Goal: Task Accomplishment & Management: Use online tool/utility

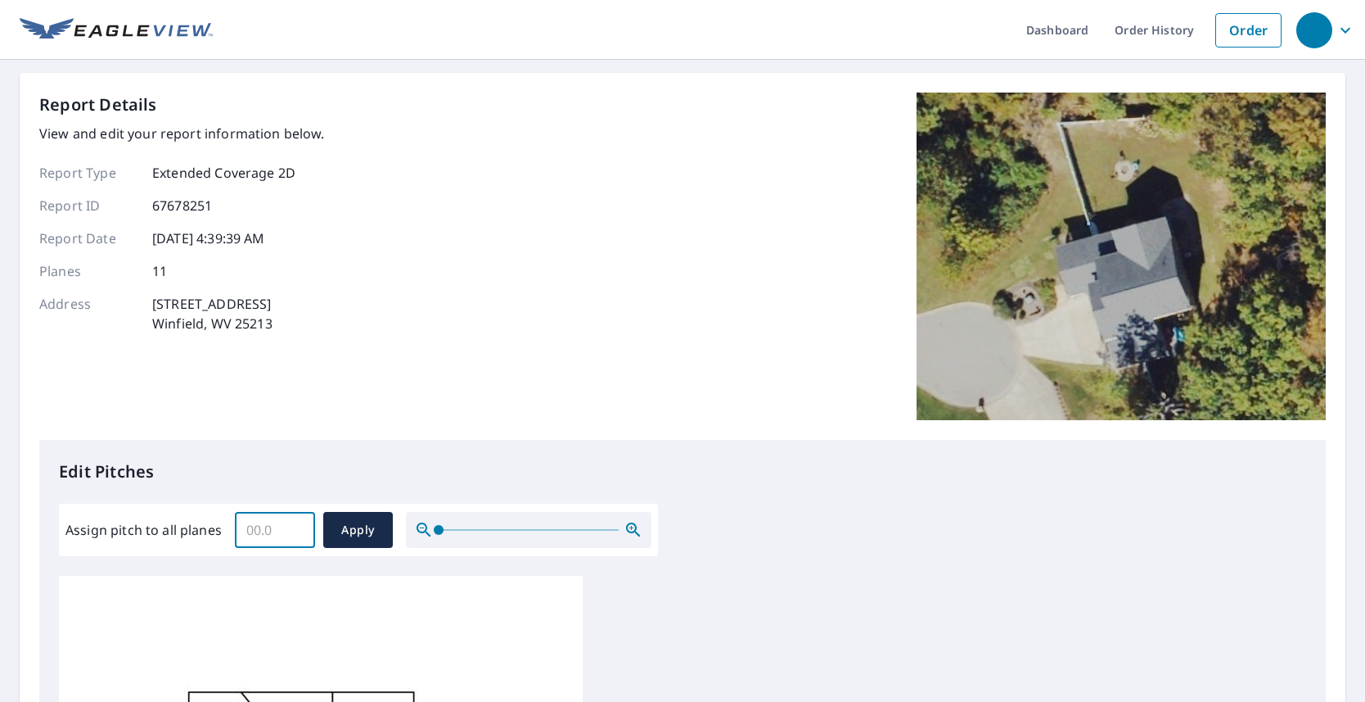
click at [264, 534] on input "Assign pitch to all planes" at bounding box center [275, 530] width 80 height 46
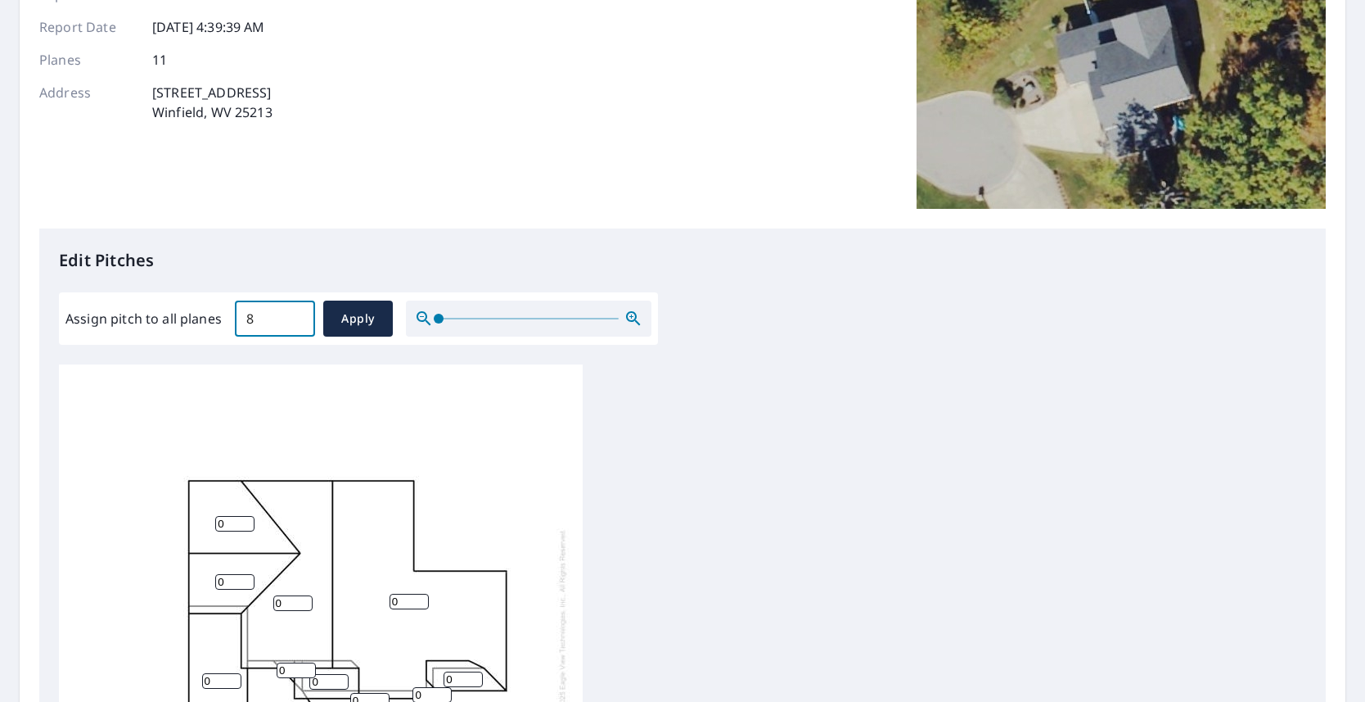
scroll to position [327, 0]
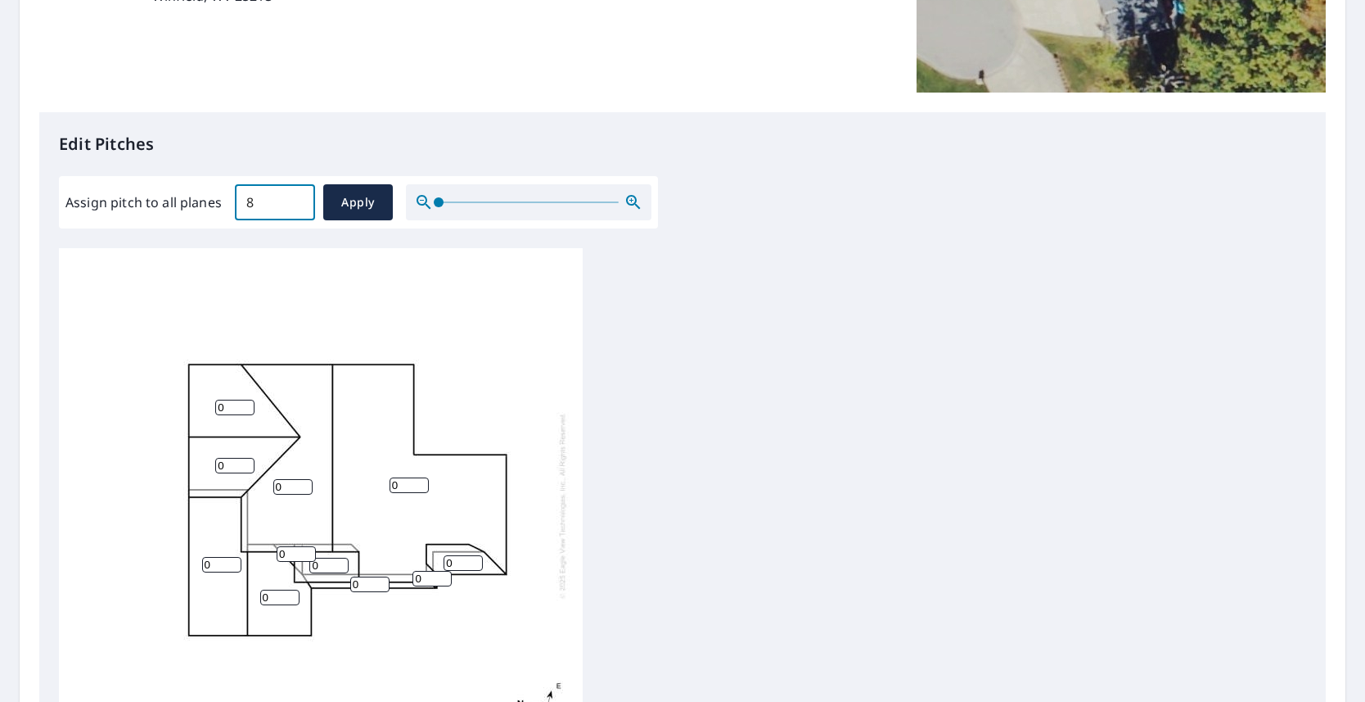
type input "8"
click at [220, 405] on input "0" at bounding box center [234, 407] width 39 height 16
type input "8"
drag, startPoint x: 223, startPoint y: 463, endPoint x: 216, endPoint y: 467, distance: 8.9
click at [219, 465] on input "0" at bounding box center [234, 466] width 39 height 16
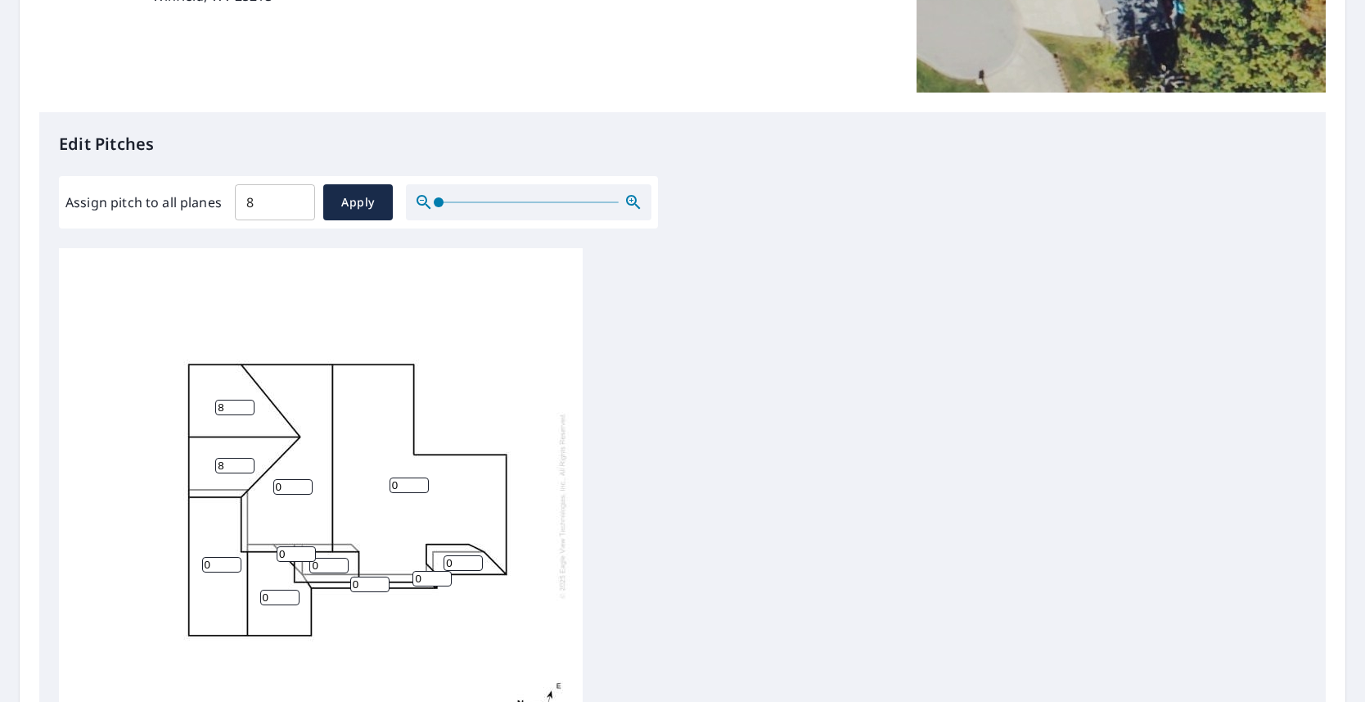
type input "8"
click at [274, 488] on input "0" at bounding box center [292, 487] width 39 height 16
type input "8"
click at [393, 484] on input "0" at bounding box center [409, 485] width 39 height 16
type input "8"
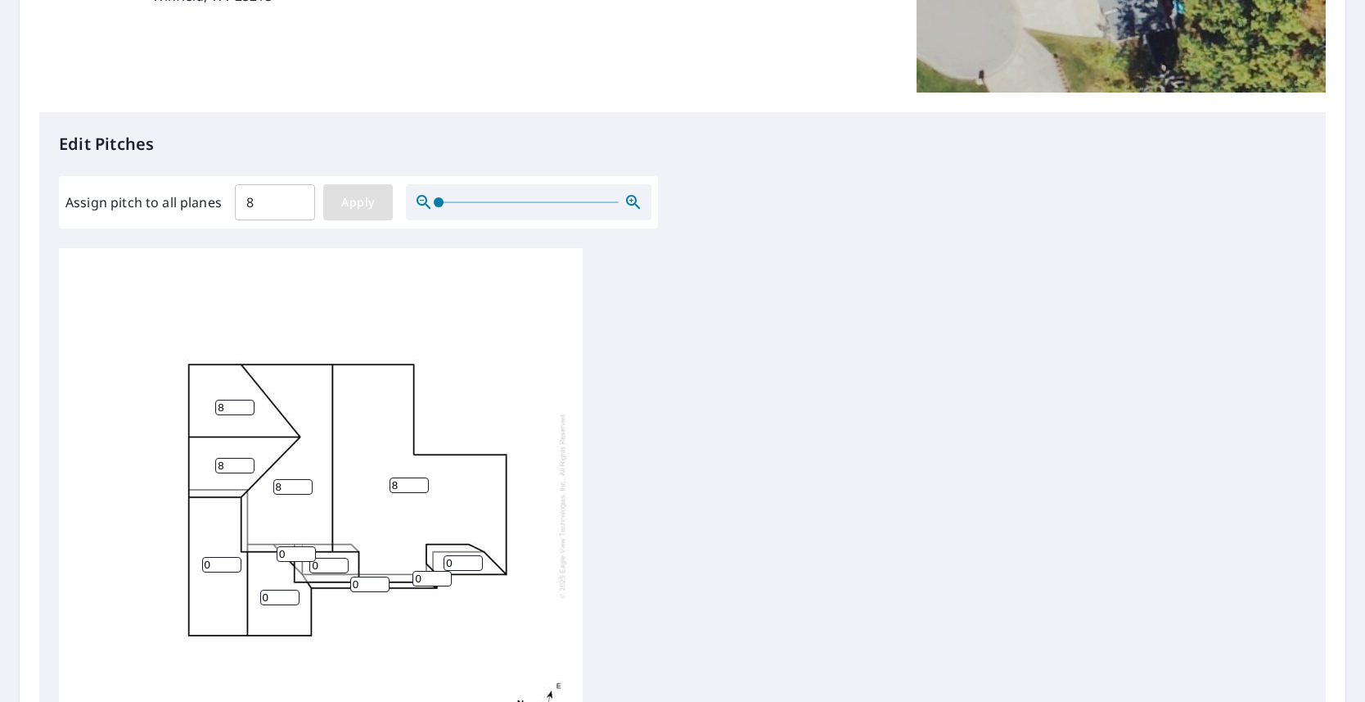
click at [361, 195] on span "Apply" at bounding box center [357, 202] width 43 height 20
type input "8"
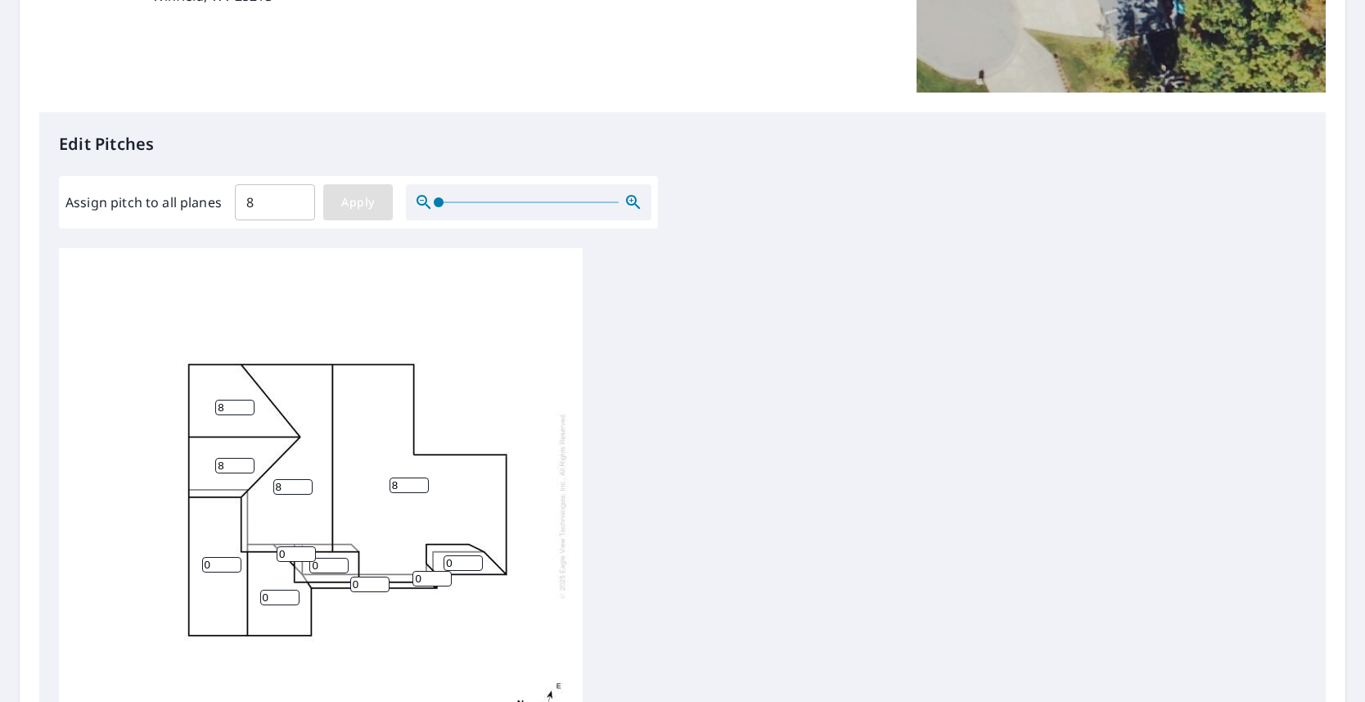
type input "8"
click at [353, 209] on span "Apply" at bounding box center [357, 202] width 43 height 20
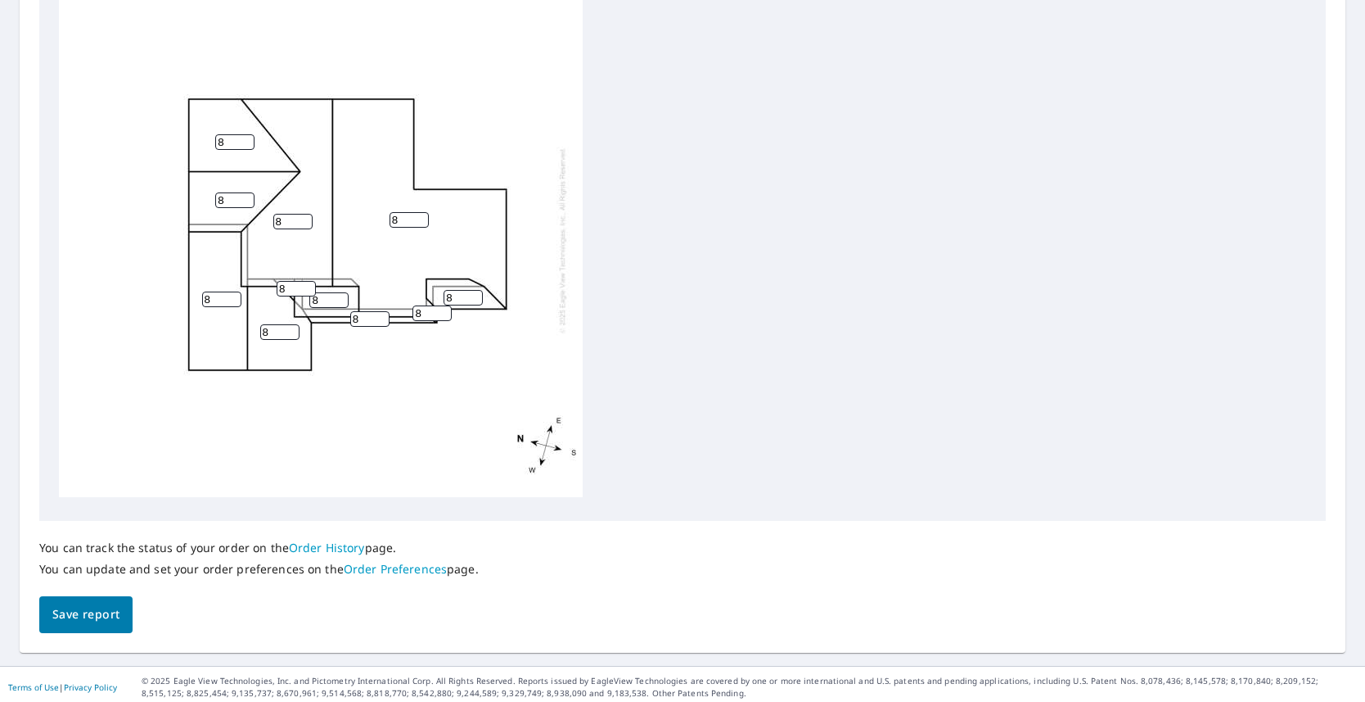
scroll to position [594, 0]
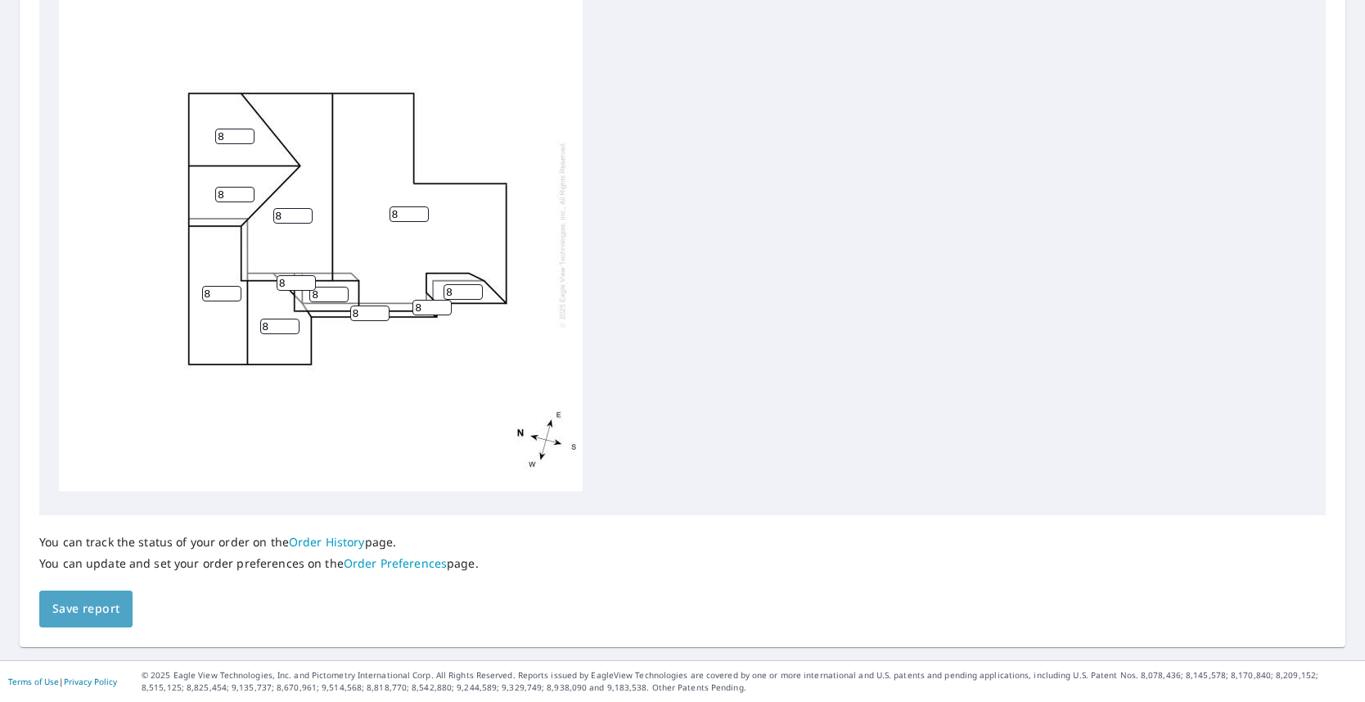
click at [92, 612] on span "Save report" at bounding box center [85, 608] width 67 height 20
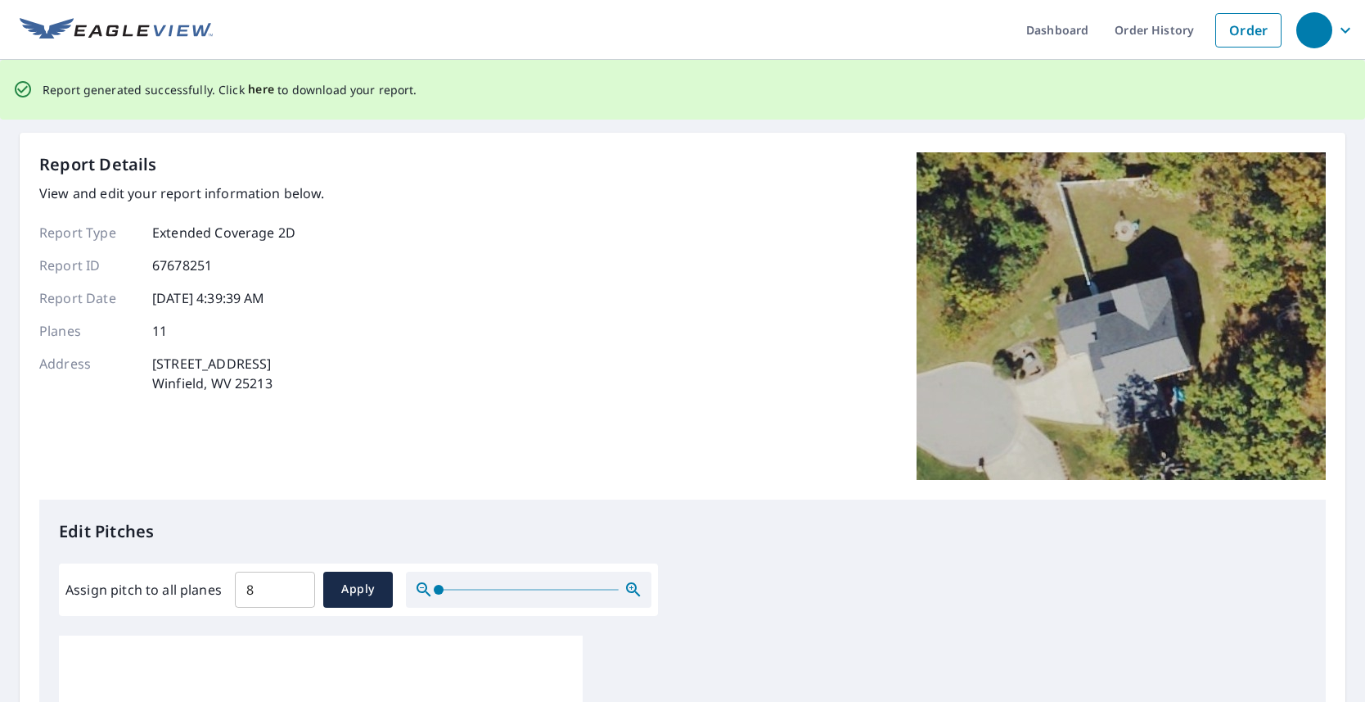
click at [252, 91] on span "here" at bounding box center [261, 89] width 27 height 20
